Goal: Transaction & Acquisition: Purchase product/service

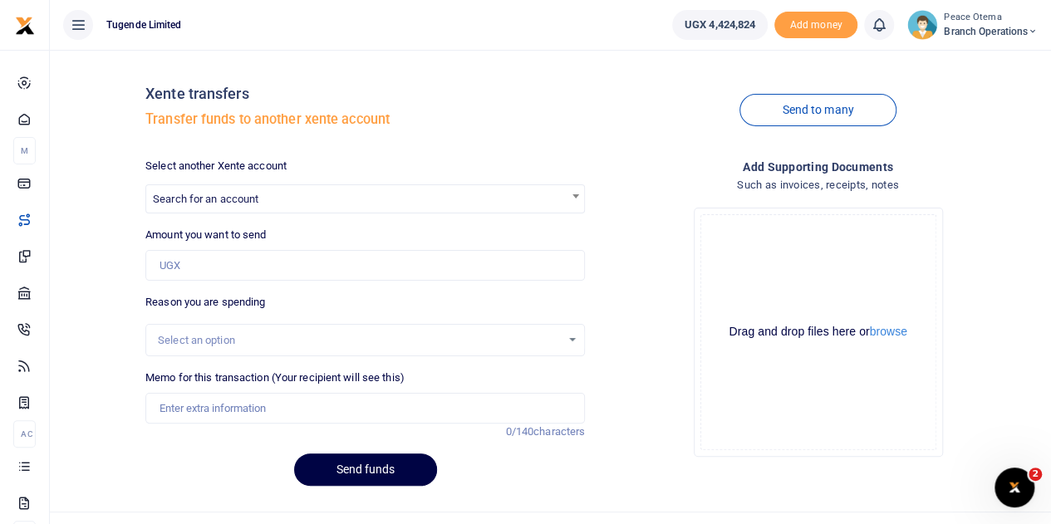
click at [1027, 30] on icon at bounding box center [1032, 32] width 10 height 12
click at [965, 61] on link "Switch accounts" at bounding box center [973, 60] width 131 height 23
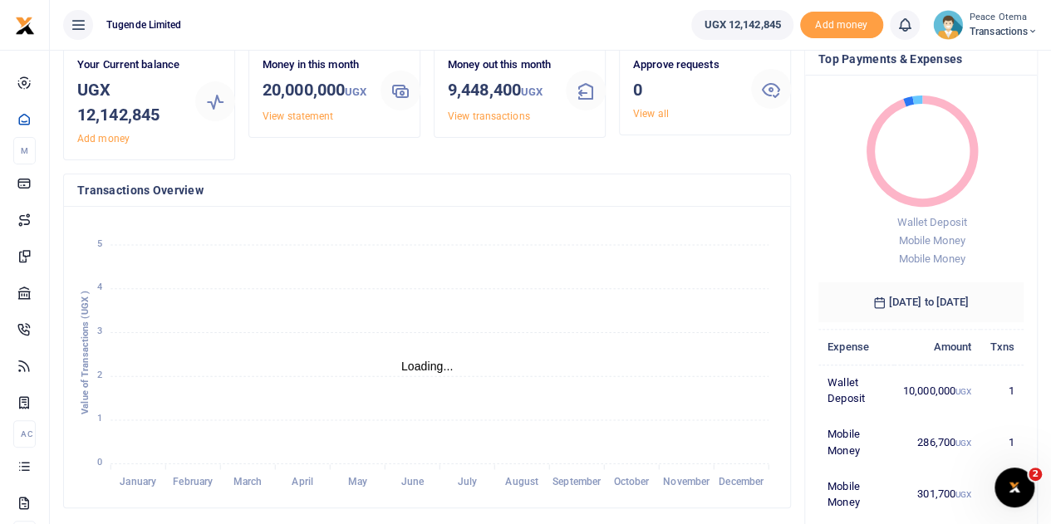
scroll to position [70, 0]
click at [1024, 32] on span "Transactions" at bounding box center [1003, 31] width 68 height 15
click at [976, 65] on link "Switch accounts" at bounding box center [974, 60] width 131 height 23
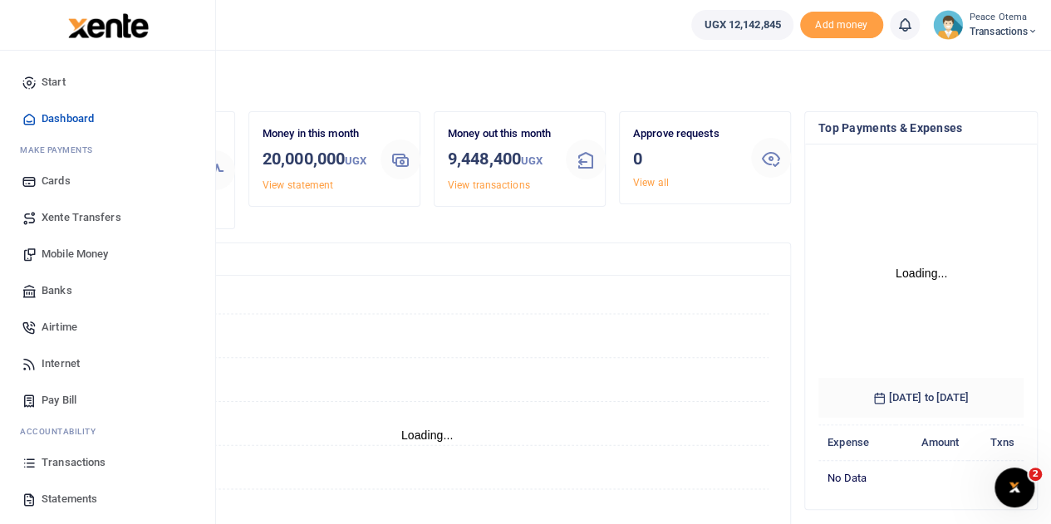
click at [65, 215] on span "Xente Transfers" at bounding box center [82, 217] width 80 height 17
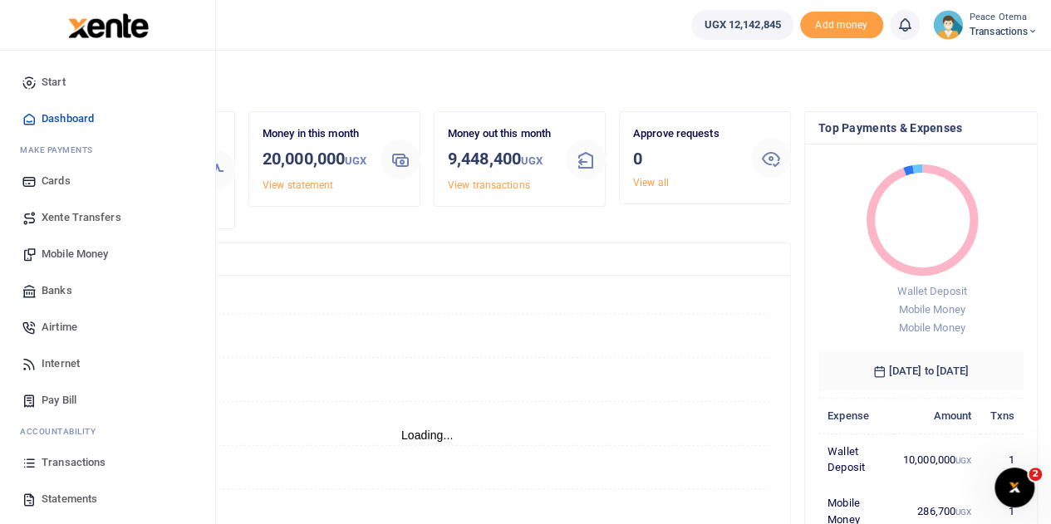
scroll to position [13, 13]
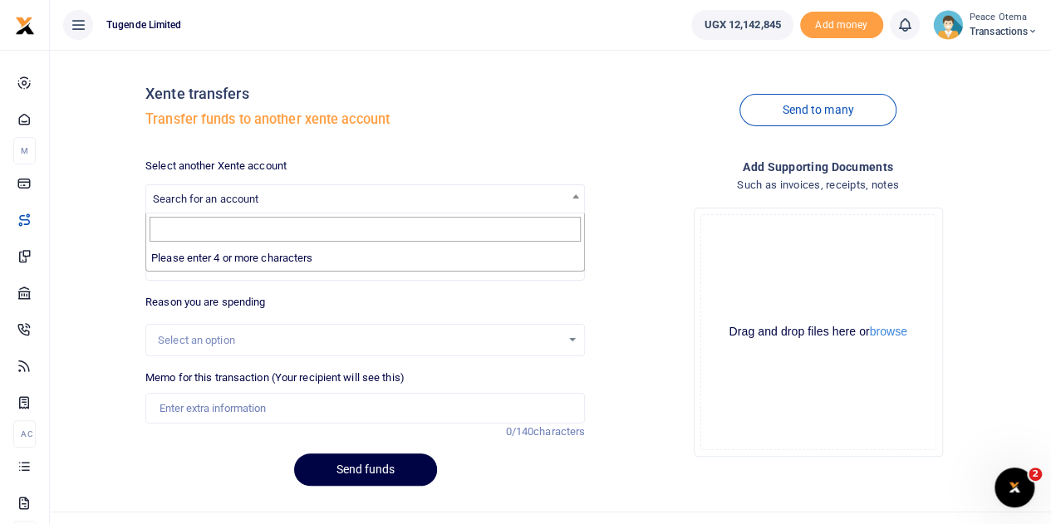
click at [239, 197] on span "Search for an account" at bounding box center [205, 199] width 105 height 12
type input "u"
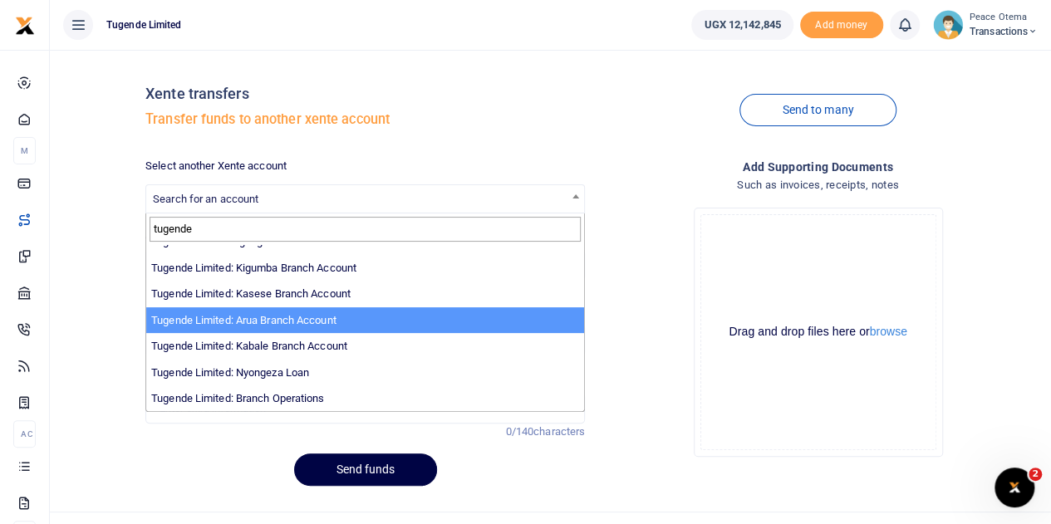
scroll to position [30, 0]
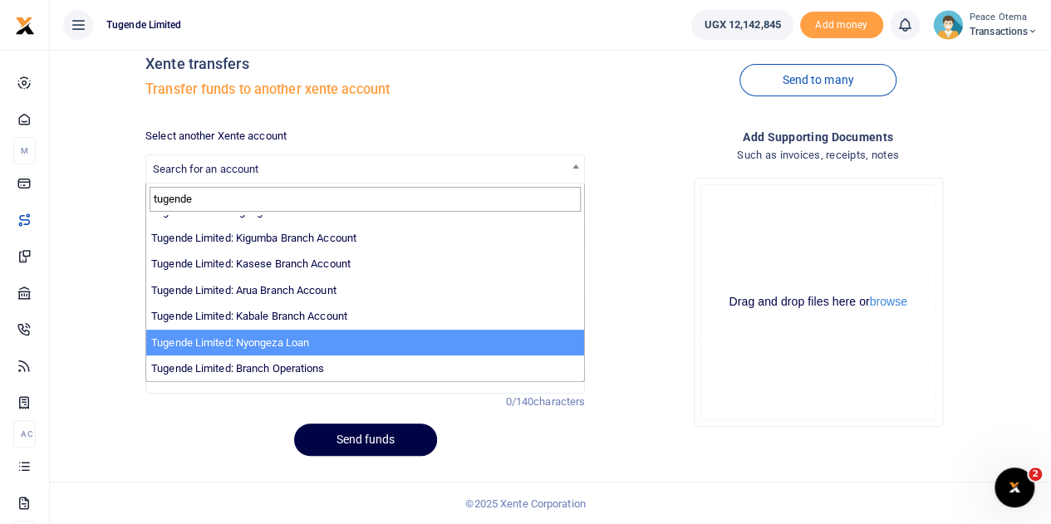
type input "tugende"
select select "3657"
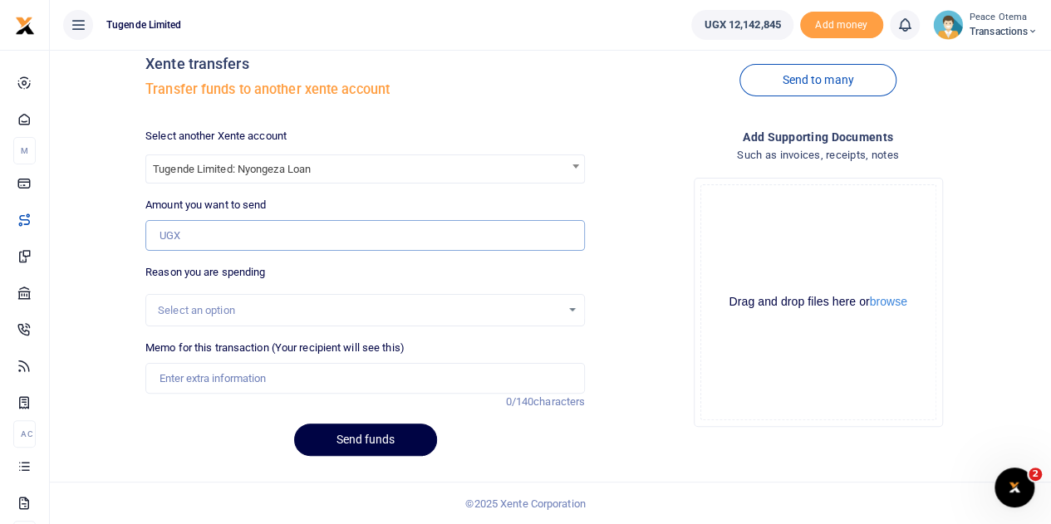
click at [208, 238] on input "Amount you want to send" at bounding box center [364, 236] width 439 height 32
type input "1,000,000"
click at [189, 372] on input "Memo for this transaction (Your recipient will see this)" at bounding box center [364, 379] width 439 height 32
type input "Transfer to Nyongeza"
click at [346, 447] on button "Send funds" at bounding box center [365, 440] width 143 height 32
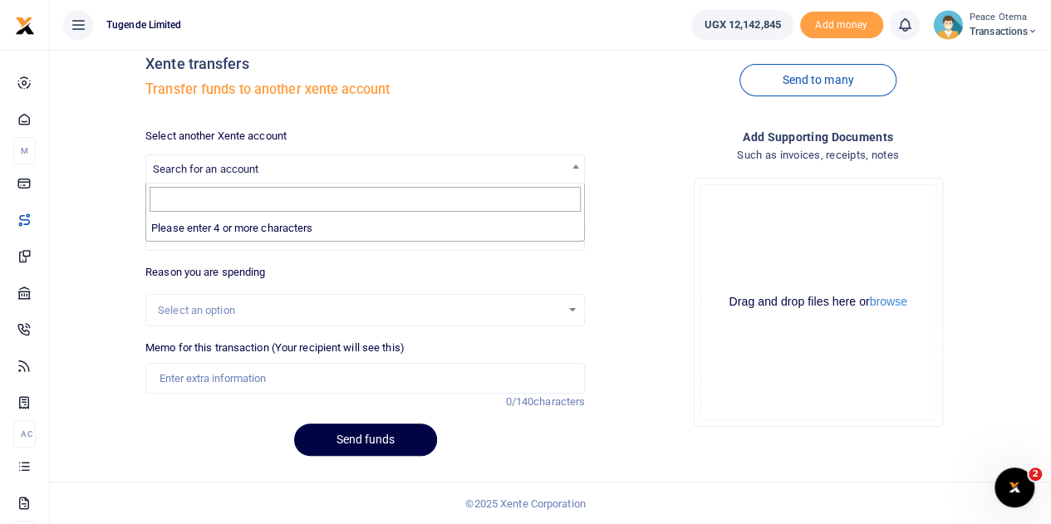
click at [260, 168] on span "Search for an account" at bounding box center [365, 168] width 438 height 26
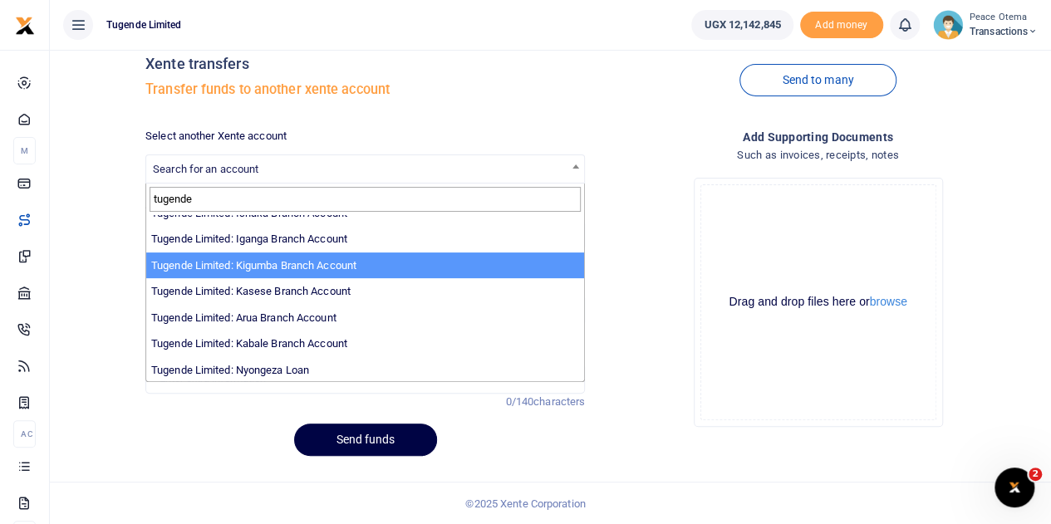
scroll to position [513, 0]
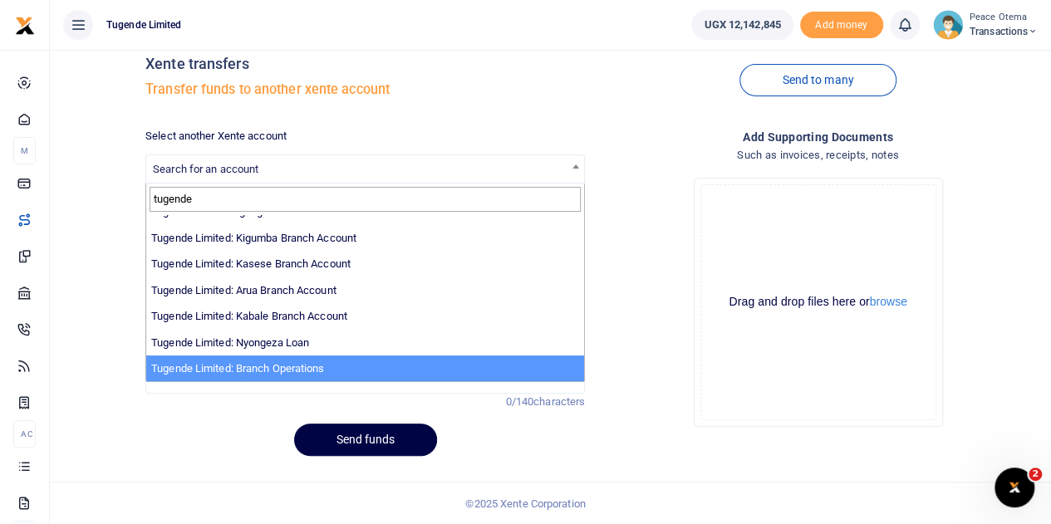
type input "tugende"
select select "4024"
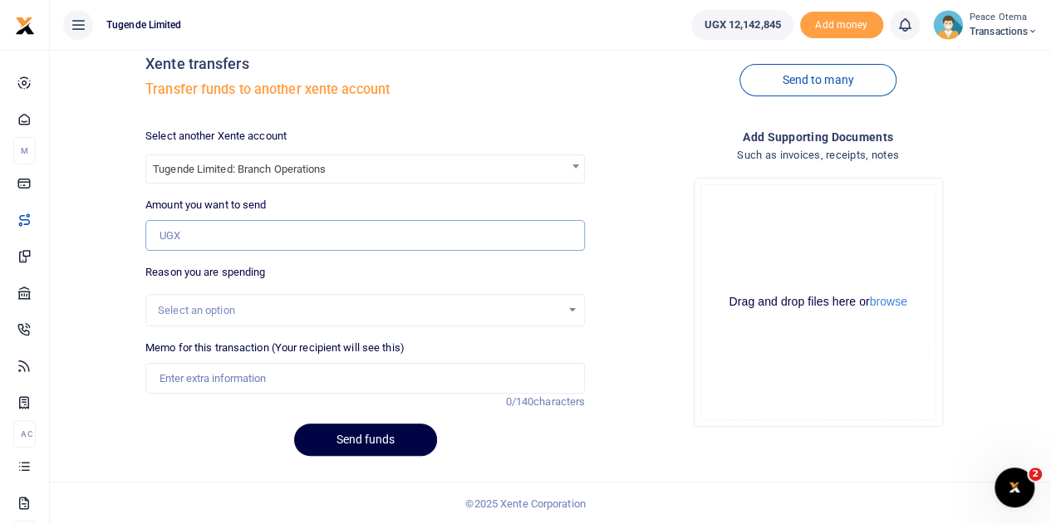
click at [198, 233] on input "Amount you want to send" at bounding box center [364, 236] width 439 height 32
type input "4,500,000"
click at [206, 368] on input "Memo for this transaction (Your recipient will see this)" at bounding box center [364, 379] width 439 height 32
type input "Transfer to Branch Operations Account"
click at [371, 438] on button "Send funds" at bounding box center [365, 440] width 143 height 32
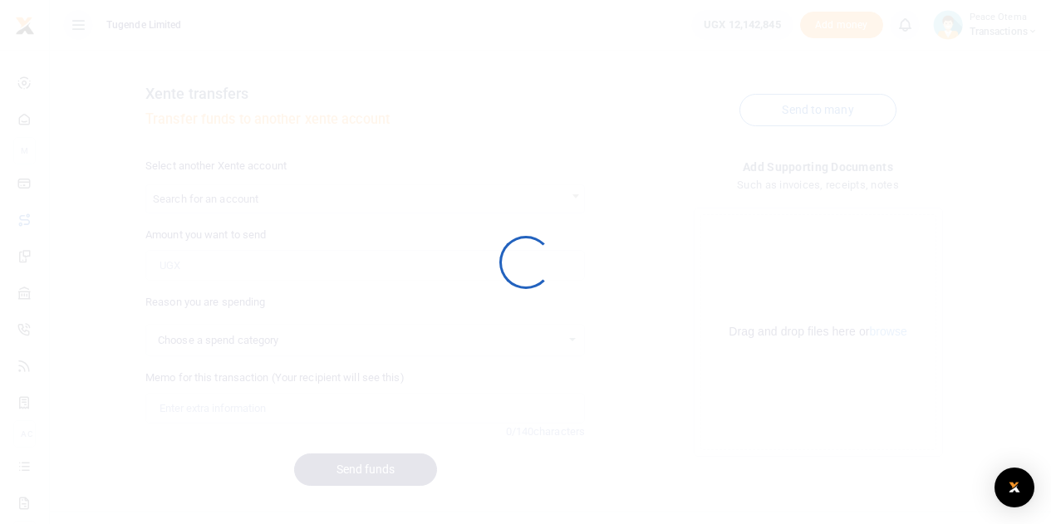
scroll to position [30, 0]
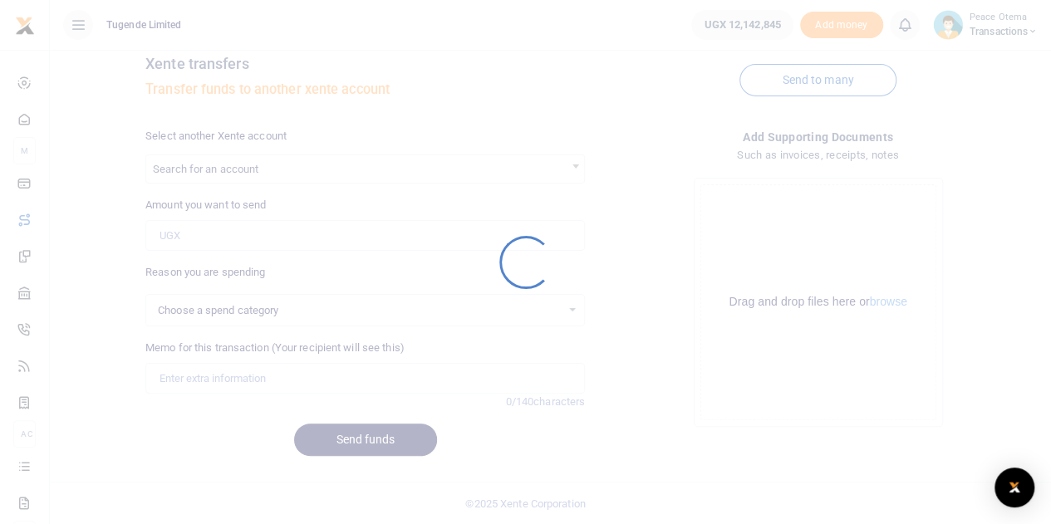
select select
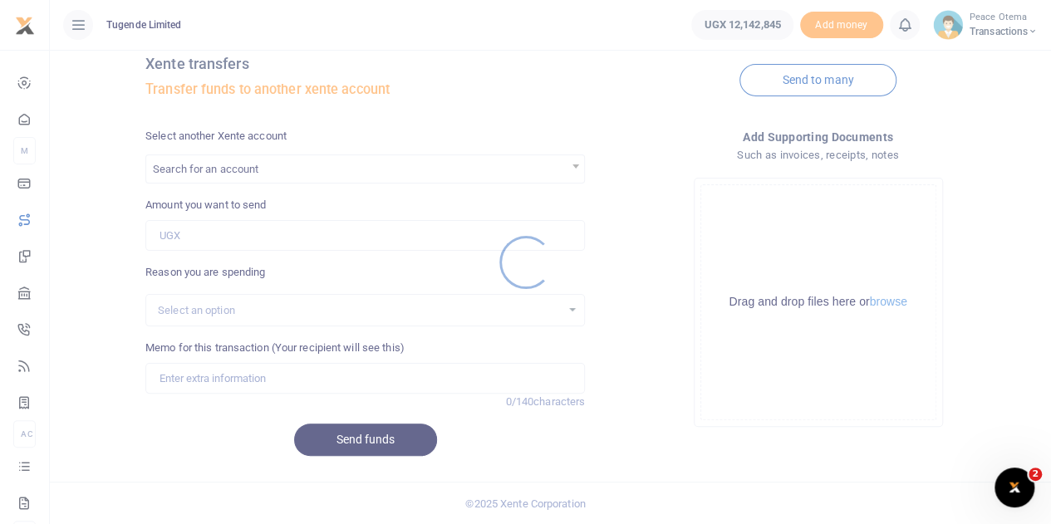
scroll to position [0, 0]
